Goal: Task Accomplishment & Management: Manage account settings

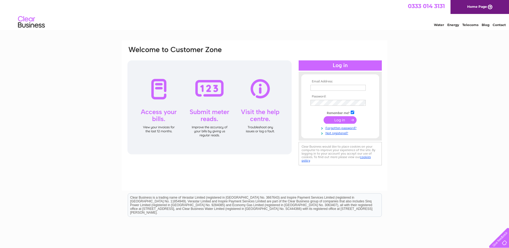
type input "dennisthemilk@hotmail.co.uk"
click at [336, 118] on input "submit" at bounding box center [339, 120] width 33 height 8
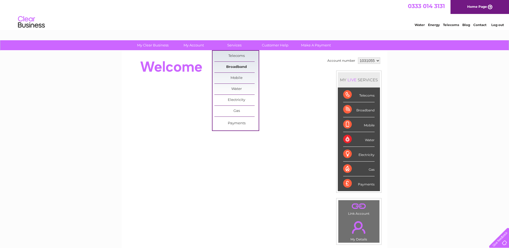
click at [233, 63] on link "Broadband" at bounding box center [236, 67] width 44 height 11
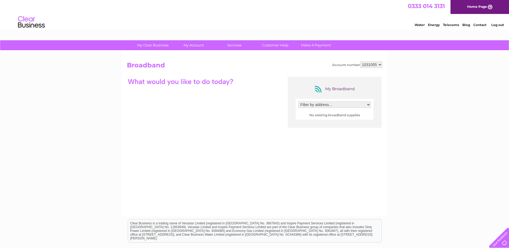
click at [312, 105] on select "Filter by address..." at bounding box center [334, 104] width 72 height 6
click at [312, 106] on select "Filter by address..." at bounding box center [334, 104] width 72 height 6
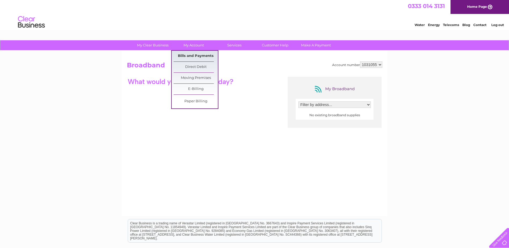
click at [191, 54] on link "Bills and Payments" at bounding box center [195, 56] width 44 height 11
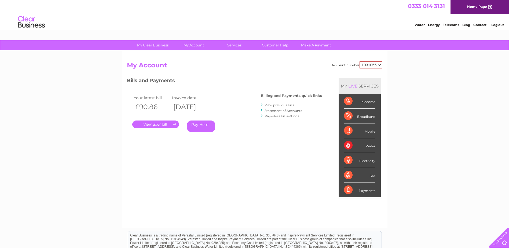
click at [377, 65] on select "1031055 1101330 1101444" at bounding box center [370, 64] width 23 height 7
click at [157, 123] on link "." at bounding box center [155, 124] width 47 height 8
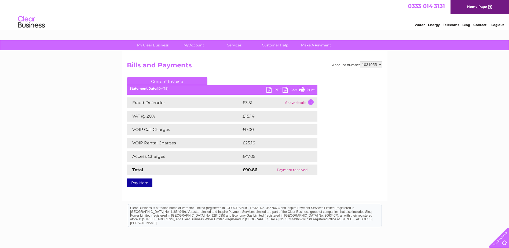
click at [273, 90] on link "PDF" at bounding box center [274, 91] width 16 height 8
click at [366, 66] on select "1031055 1101330 1101444" at bounding box center [371, 64] width 22 height 6
select select "1101444"
click at [360, 61] on select "1031055 1101330 1101444" at bounding box center [371, 64] width 22 height 6
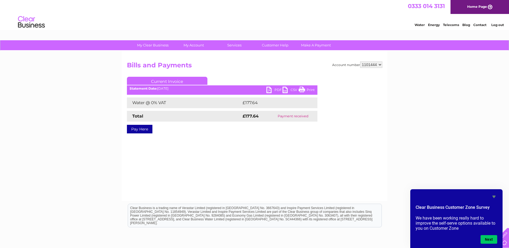
click at [368, 66] on select "1031055 1101330 1101444" at bounding box center [371, 64] width 22 height 6
select select "1031055"
click at [360, 61] on select "1031055 1101330 1101444" at bounding box center [371, 64] width 22 height 6
